Goal: Download file/media

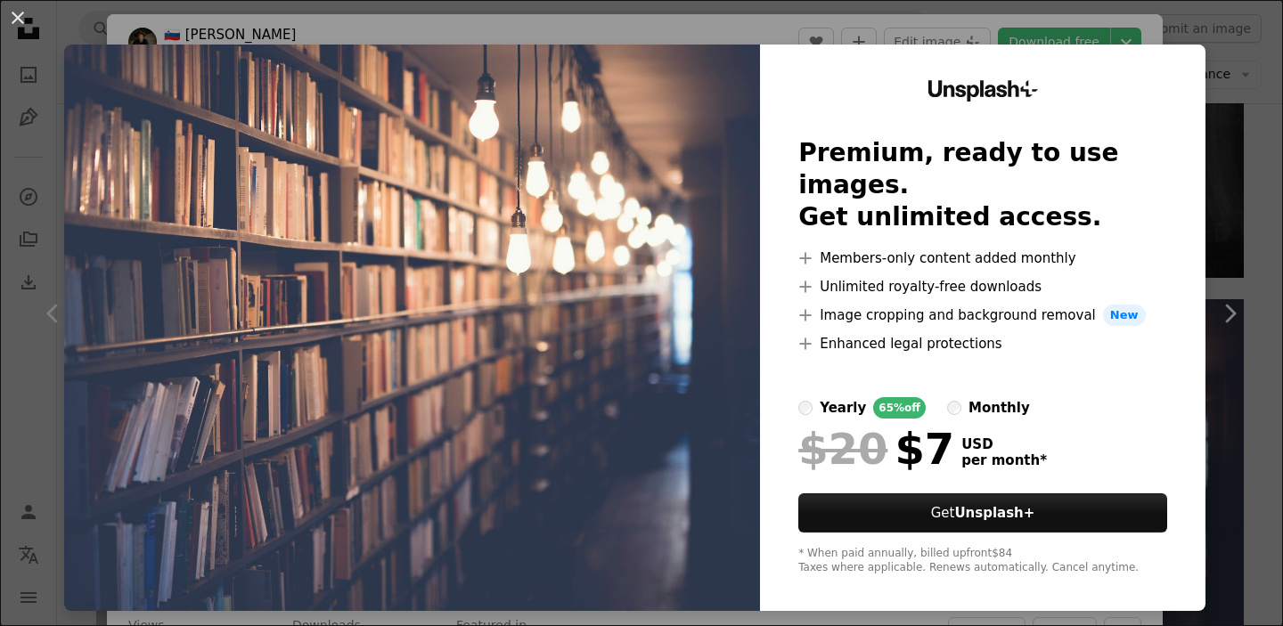
scroll to position [1783, 0]
click at [17, 12] on button "An X shape" at bounding box center [17, 17] width 21 height 21
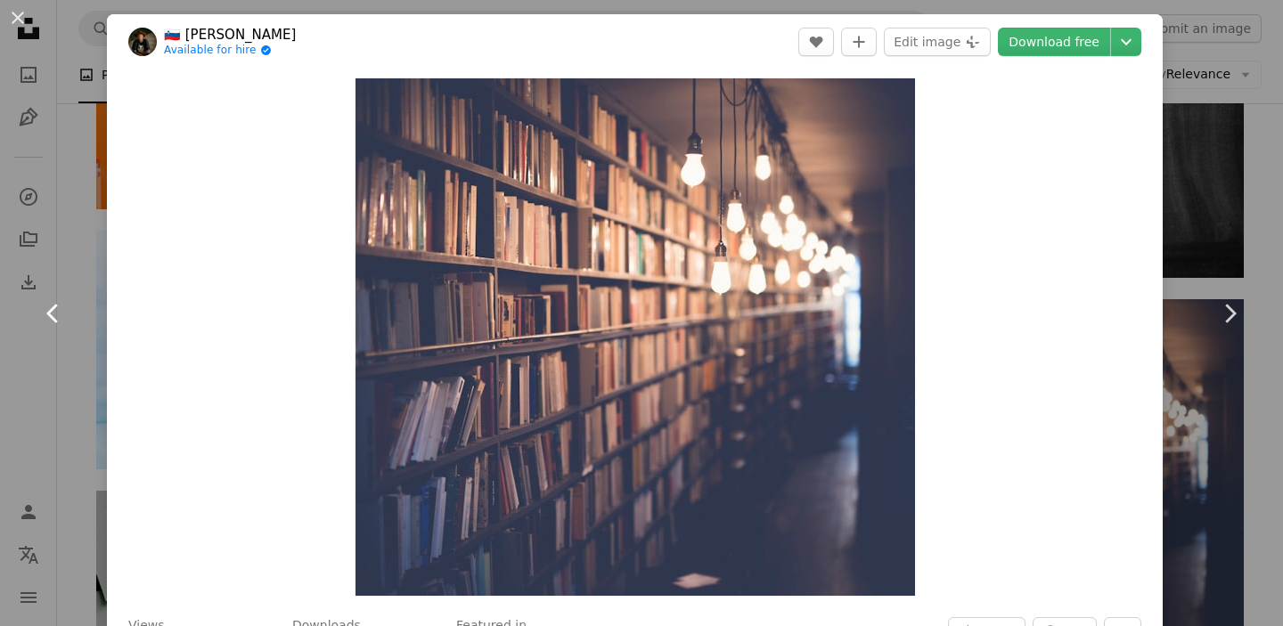
click at [78, 290] on link "Chevron left" at bounding box center [53, 313] width 107 height 171
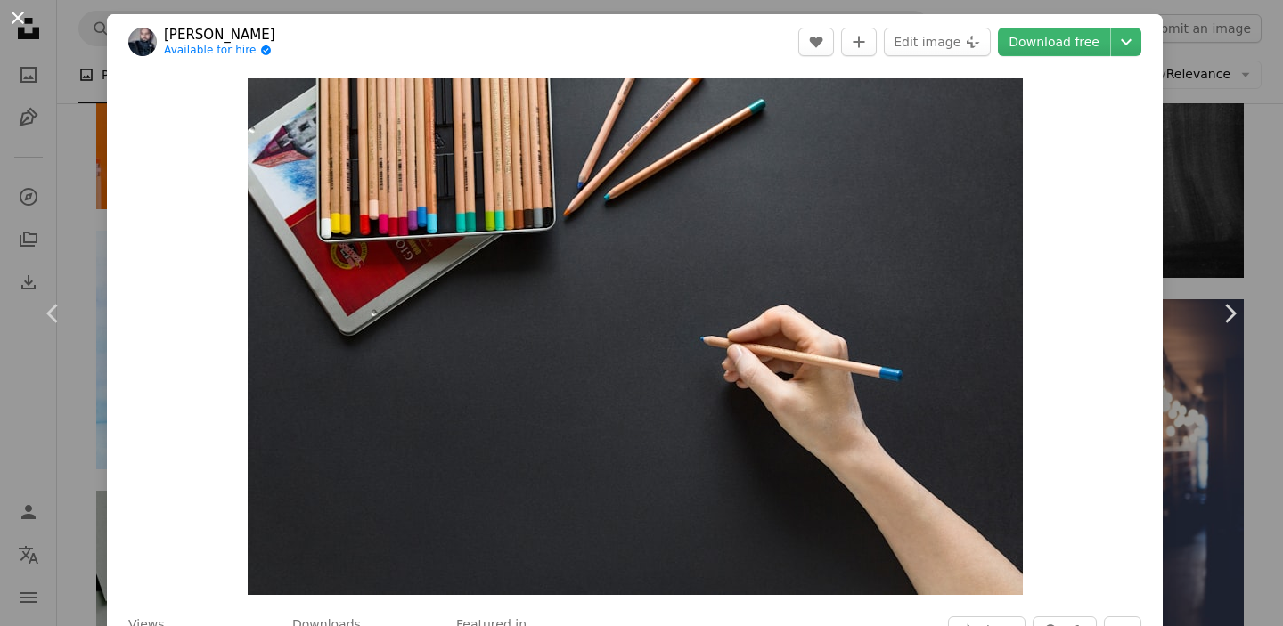
click at [21, 16] on button "An X shape" at bounding box center [17, 17] width 21 height 21
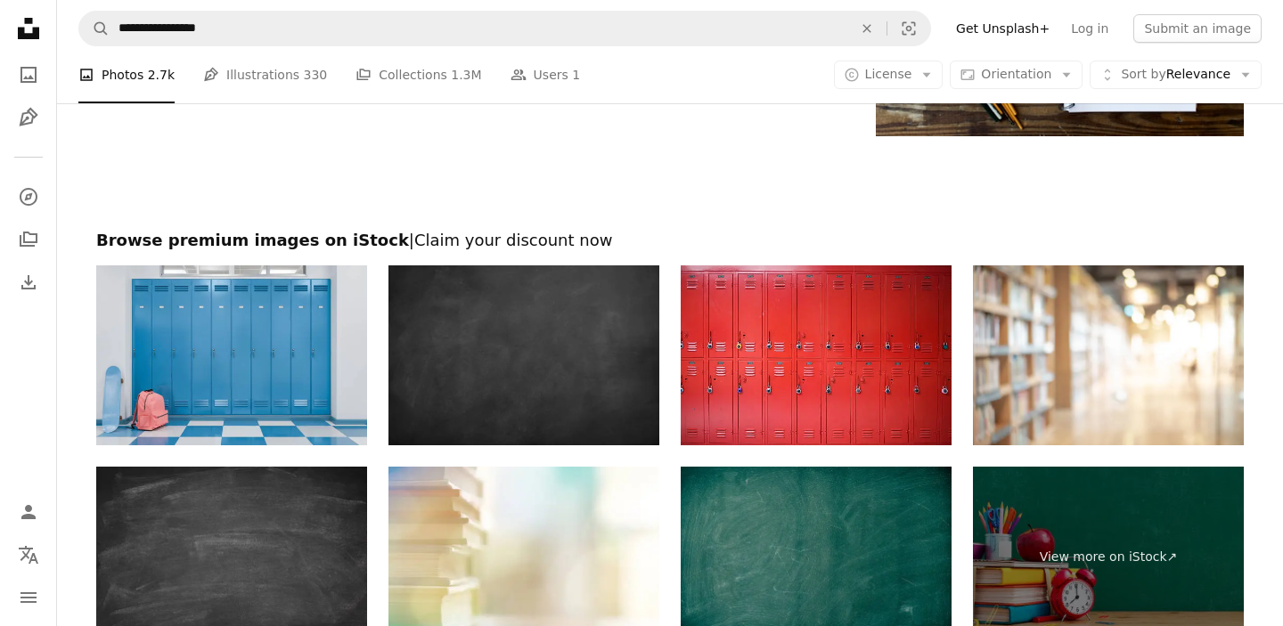
scroll to position [3052, 0]
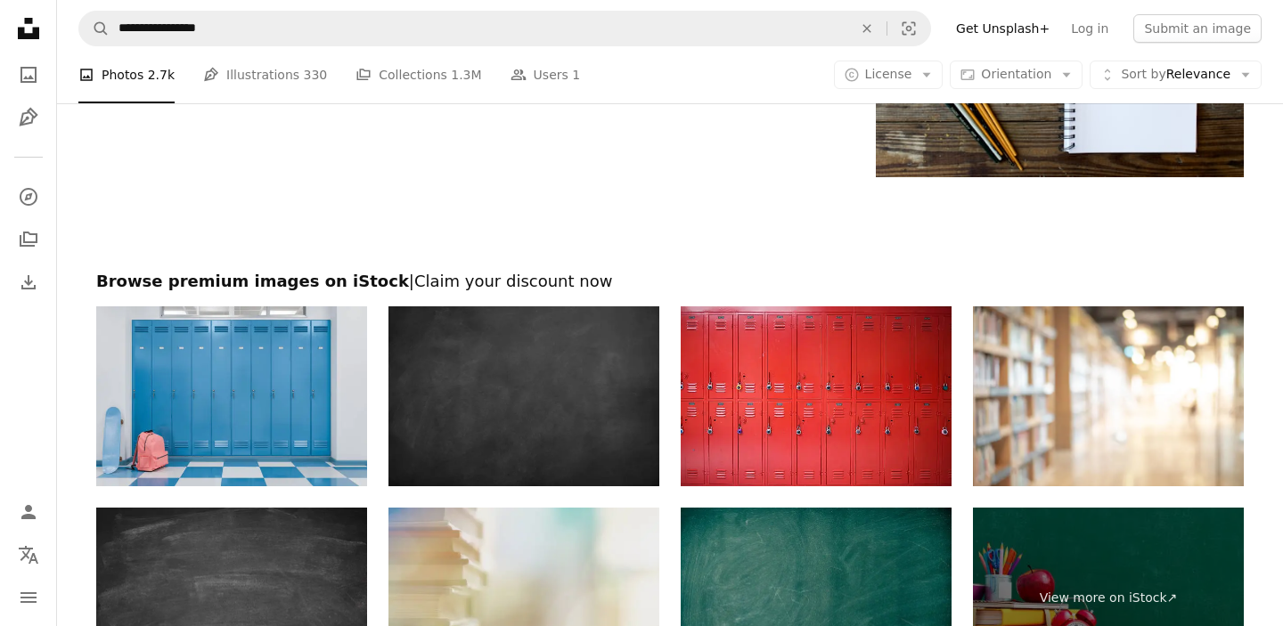
click at [569, 566] on img at bounding box center [523, 598] width 271 height 181
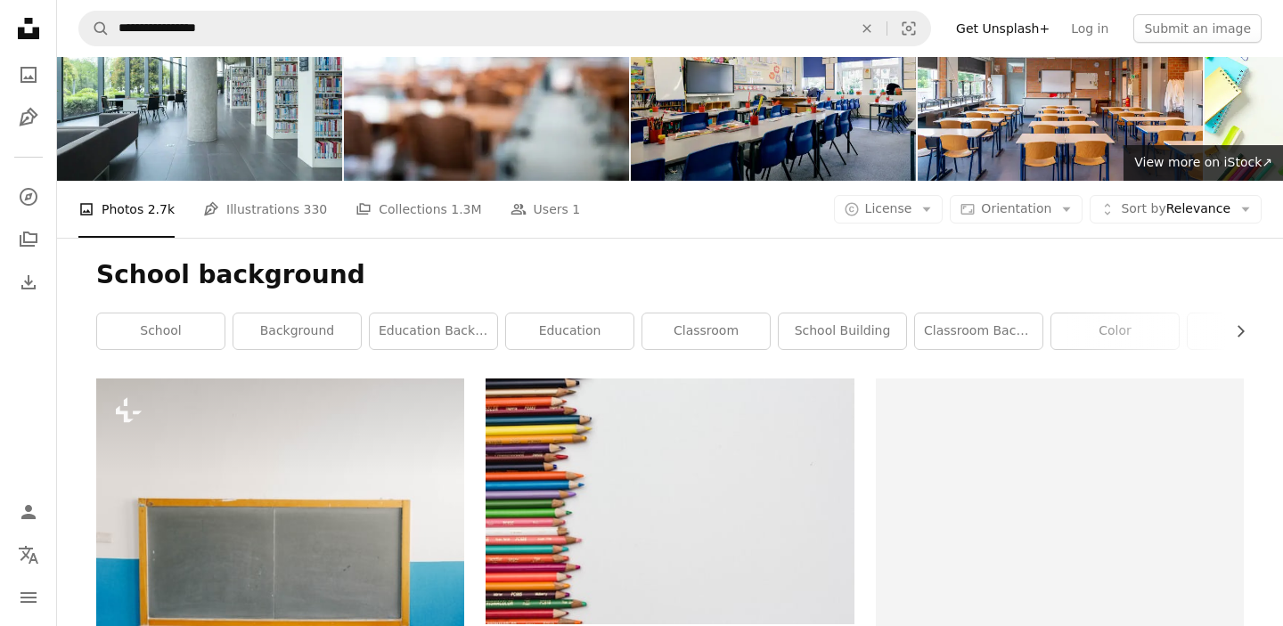
scroll to position [0, 0]
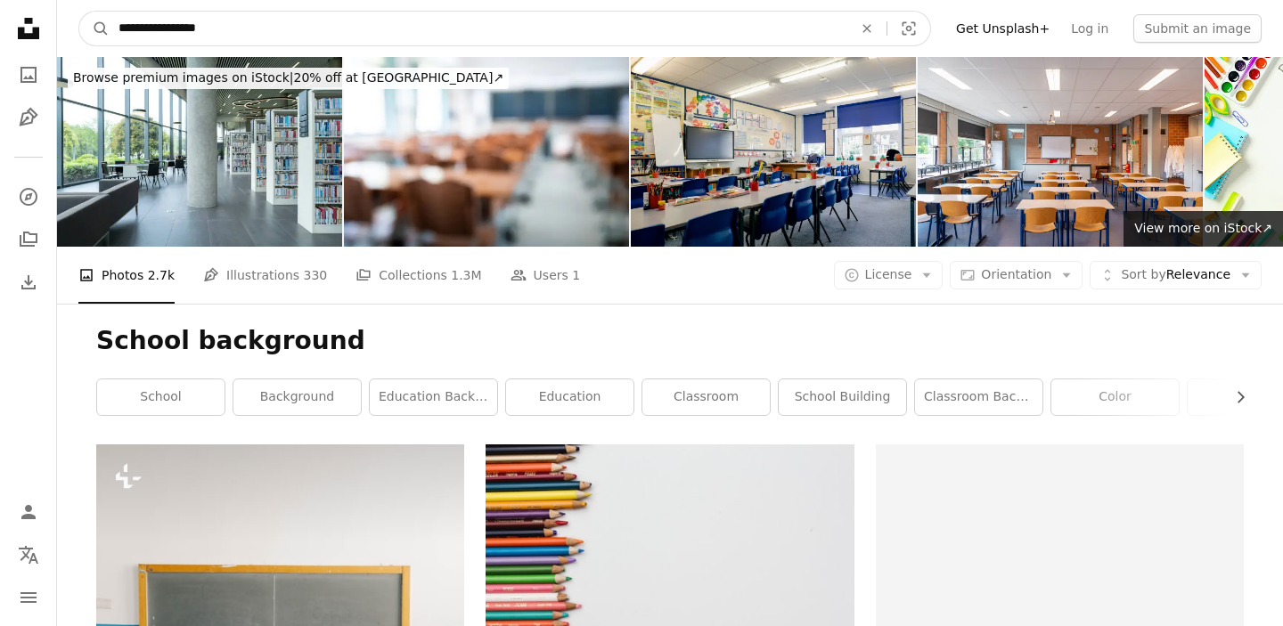
click at [419, 34] on input "**********" at bounding box center [479, 29] width 738 height 34
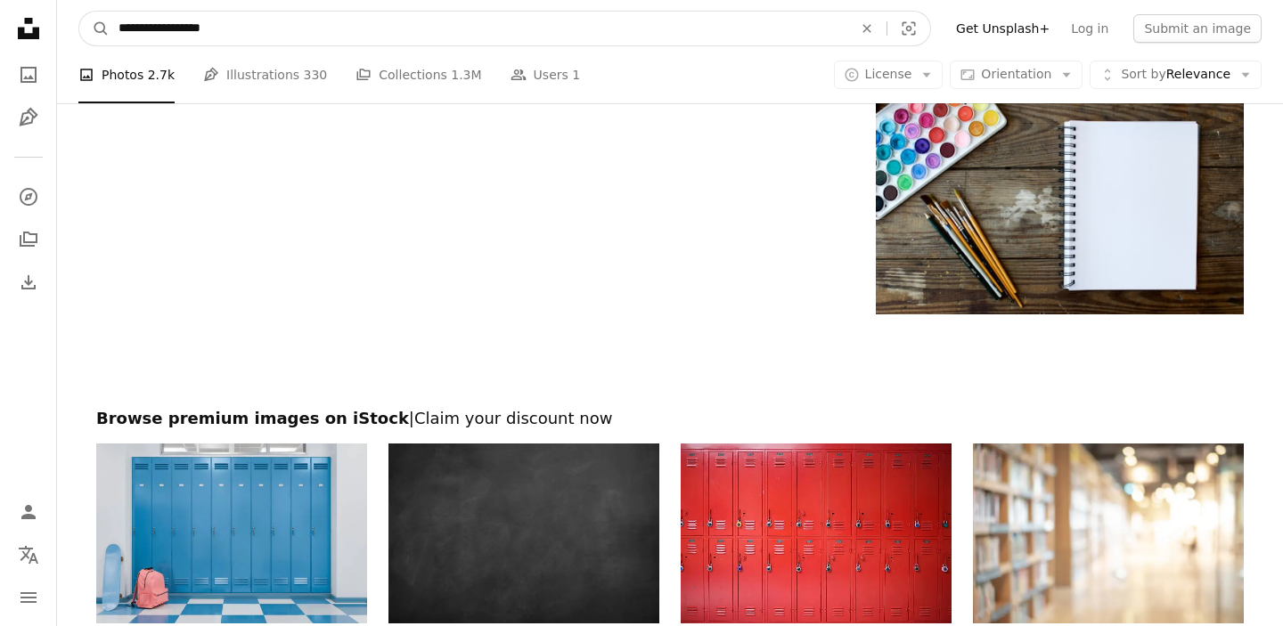
scroll to position [2911, 0]
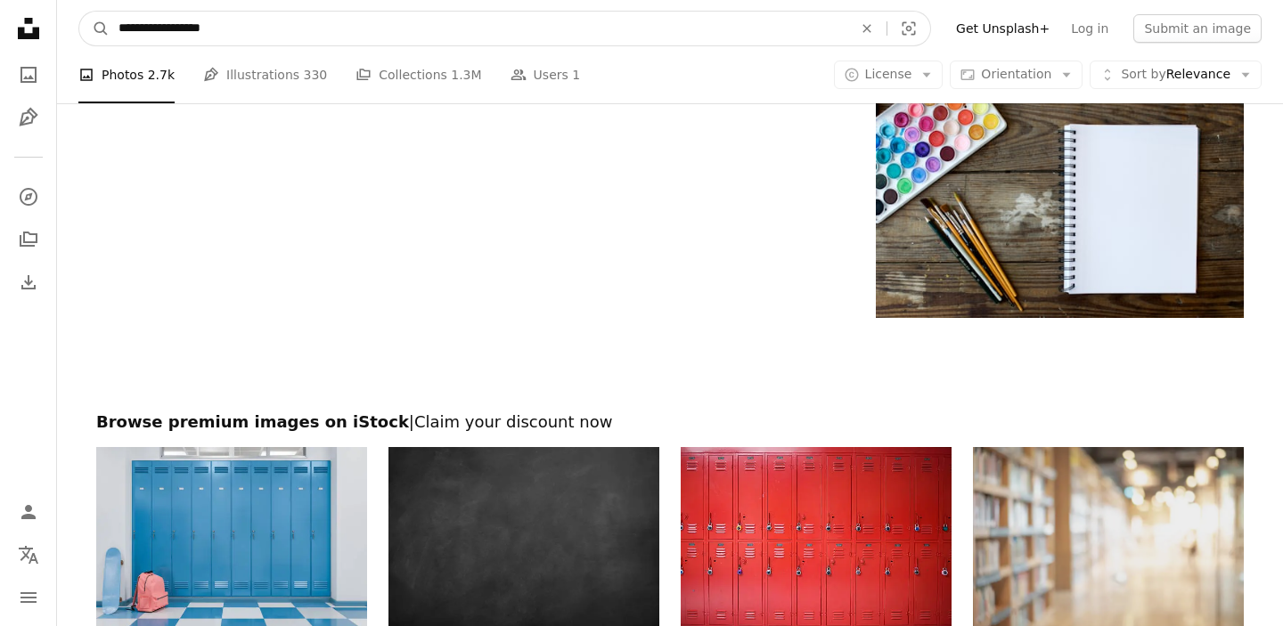
type input "**********"
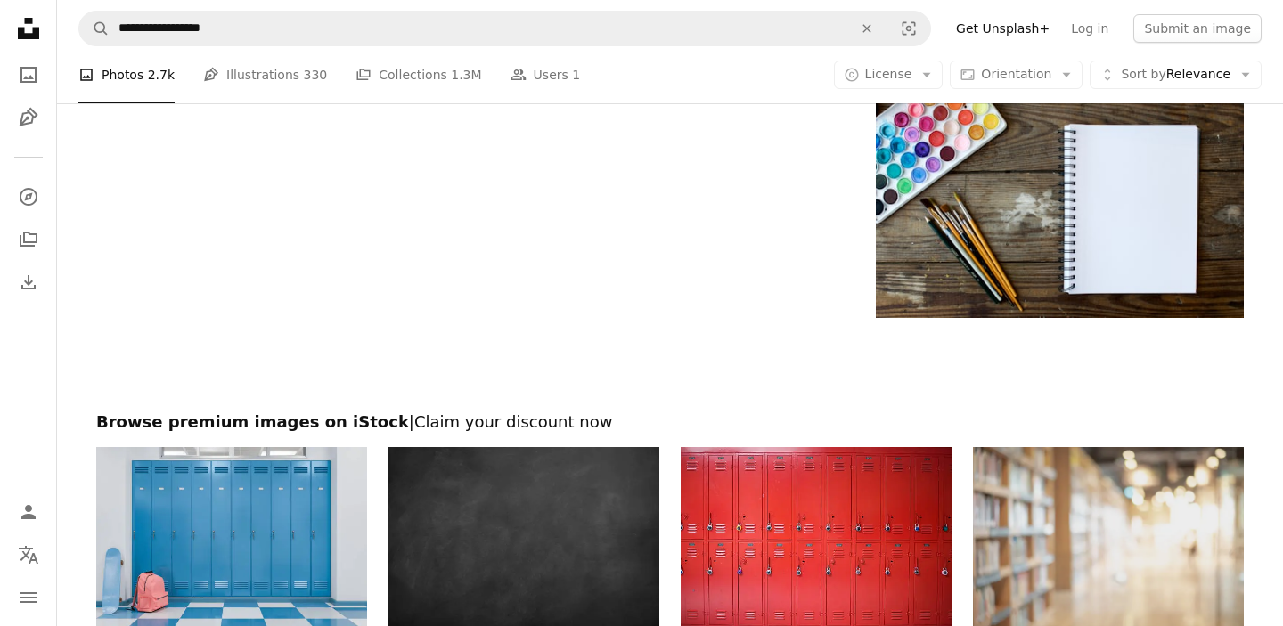
click at [1073, 538] on img at bounding box center [1108, 537] width 271 height 181
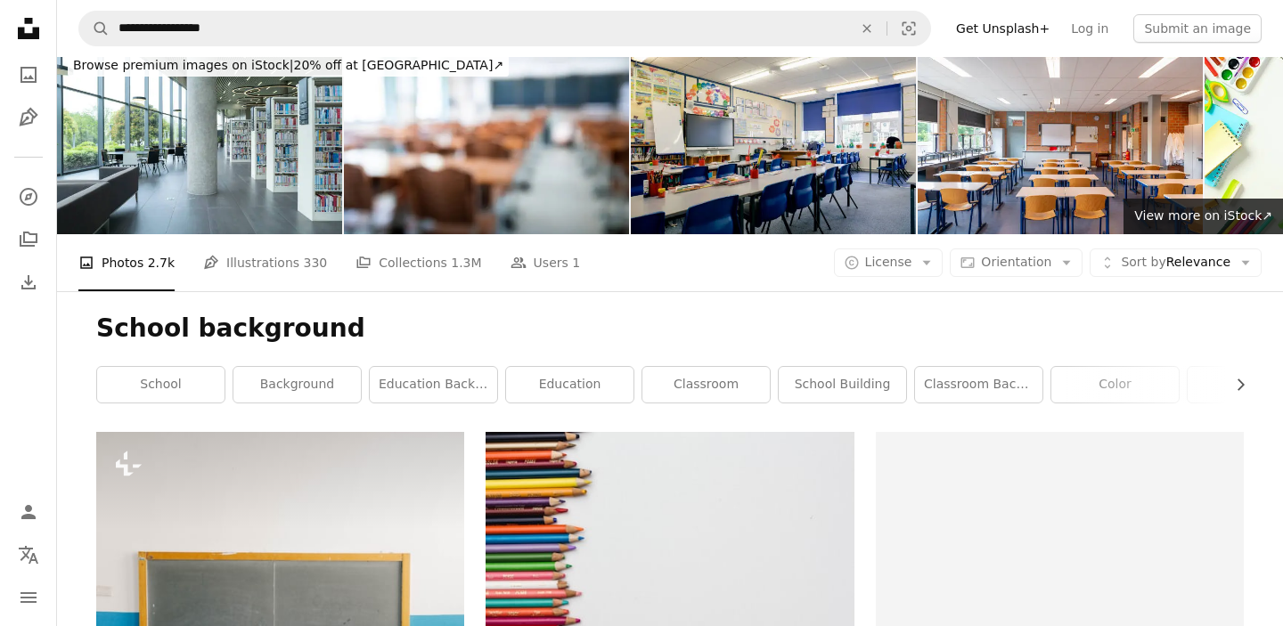
scroll to position [0, 0]
